Goal: Book appointment/travel/reservation

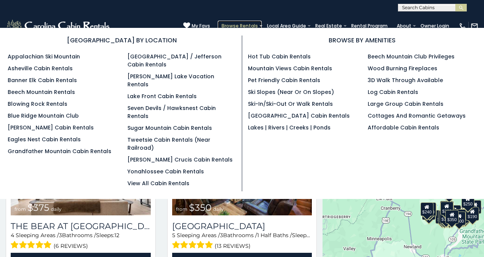
click at [258, 22] on link "Browse Rentals" at bounding box center [240, 26] width 44 height 11
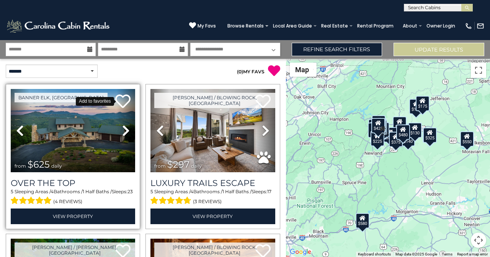
click at [118, 102] on icon at bounding box center [122, 101] width 15 height 15
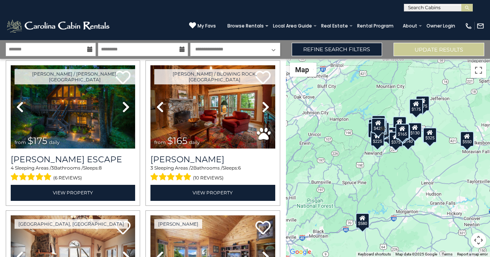
click at [489, 192] on div "$625 $297 $175 $165 $300 $580 $290 $424 $395 $270 $185 $265 $230 $550 $349 $230…" at bounding box center [388, 158] width 204 height 198
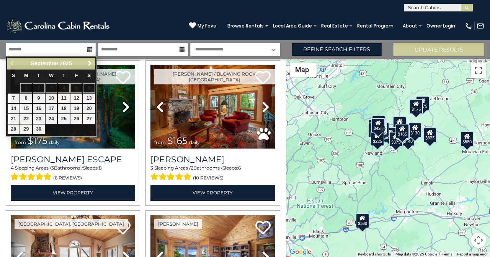
click at [15, 45] on input "text" at bounding box center [51, 49] width 90 height 13
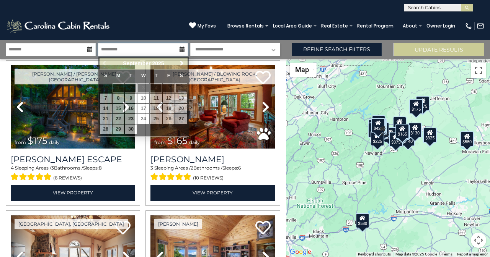
click at [114, 45] on input "text" at bounding box center [143, 49] width 90 height 13
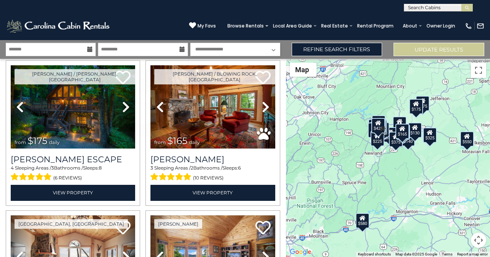
click at [202, 45] on select "**********" at bounding box center [235, 49] width 90 height 13
click at [203, 52] on select "**********" at bounding box center [235, 49] width 90 height 13
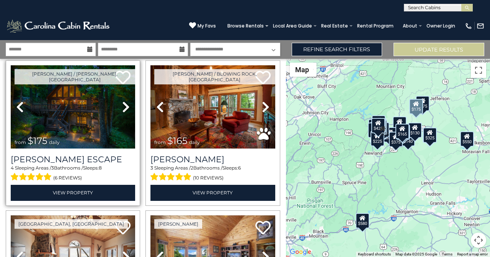
click at [16, 66] on link "Previous" at bounding box center [20, 106] width 19 height 83
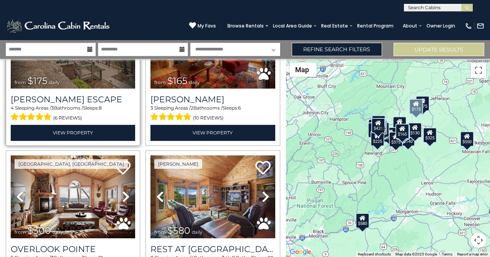
scroll to position [235, 0]
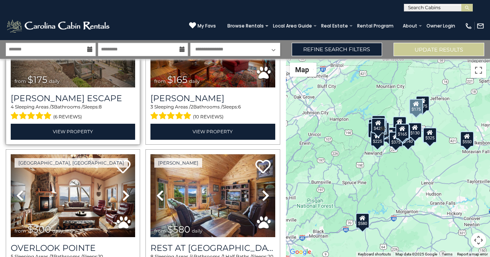
click at [11, 4] on link "Previous" at bounding box center [20, 45] width 19 height 83
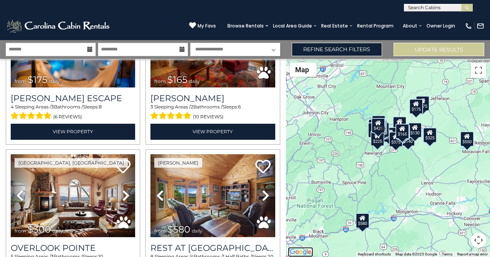
click at [288, 247] on img "Open this area in Google Maps (opens a new window)" at bounding box center [300, 252] width 25 height 10
